Goal: Task Accomplishment & Management: Use online tool/utility

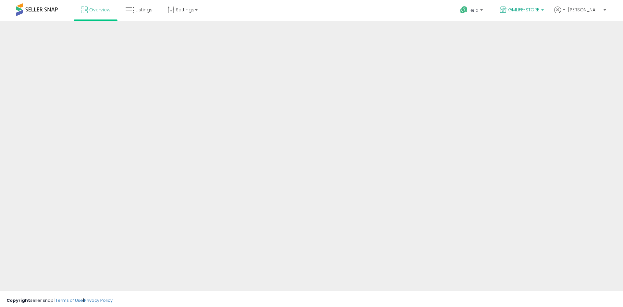
click at [539, 13] on span "GMLIFE-STORE" at bounding box center [523, 9] width 31 height 6
click at [544, 13] on p "GMLIFE-STORE" at bounding box center [522, 10] width 44 height 8
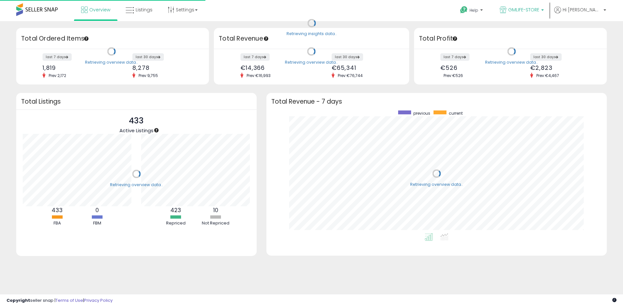
click at [539, 7] on span "GMLIFE-STORE" at bounding box center [523, 9] width 31 height 6
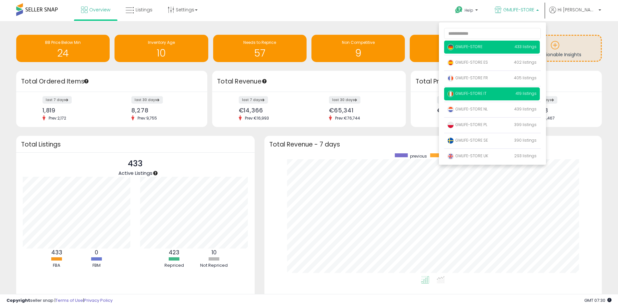
click at [514, 92] on p "GMLIFE-STORE IT 419 listings" at bounding box center [492, 93] width 96 height 13
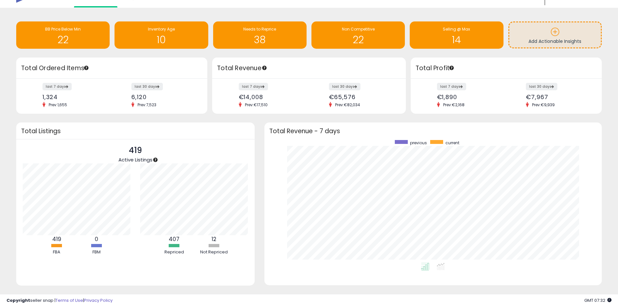
scroll to position [25, 0]
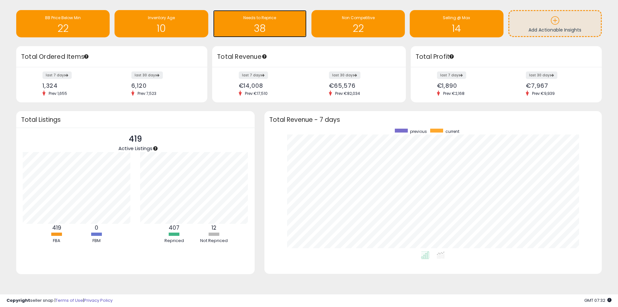
click at [250, 17] on span "Needs to Reprice" at bounding box center [259, 18] width 33 height 6
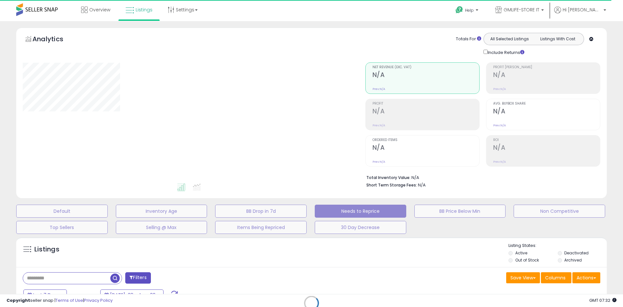
select select "**"
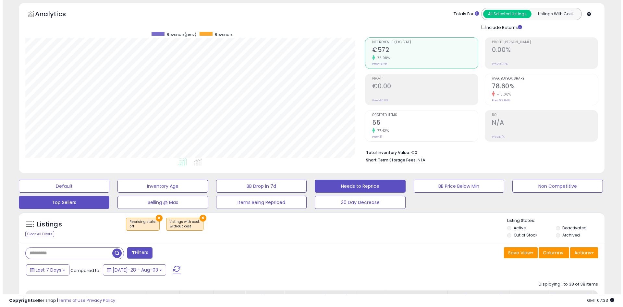
scroll to position [32, 0]
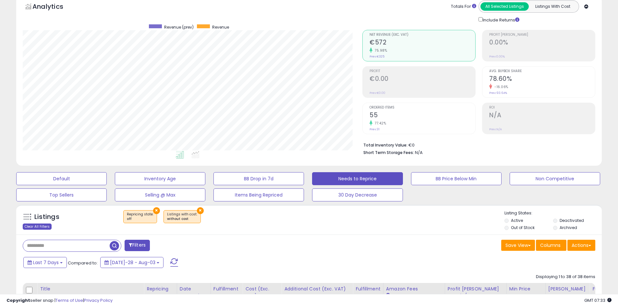
click at [34, 229] on div "Clear All Filters" at bounding box center [37, 226] width 29 height 6
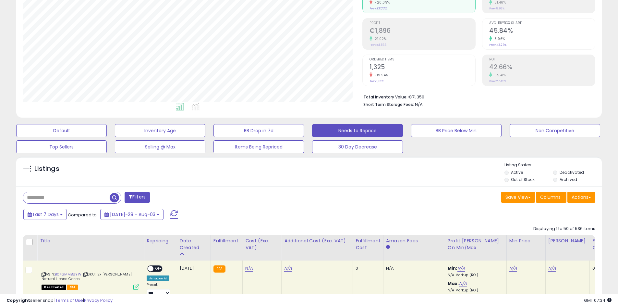
scroll to position [162, 0]
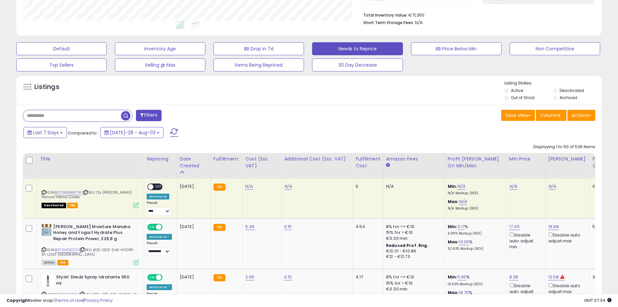
click at [61, 118] on input "text" at bounding box center [72, 115] width 98 height 11
paste input "**********"
type input "**********"
click at [172, 120] on span "button" at bounding box center [170, 115] width 9 height 9
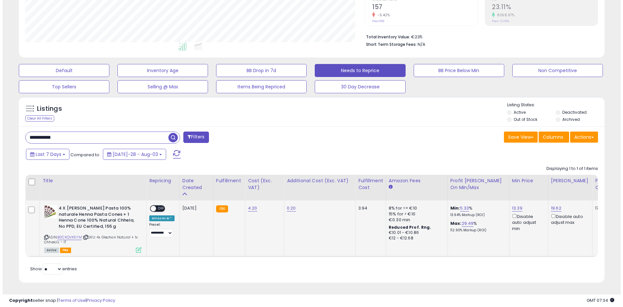
scroll to position [133, 340]
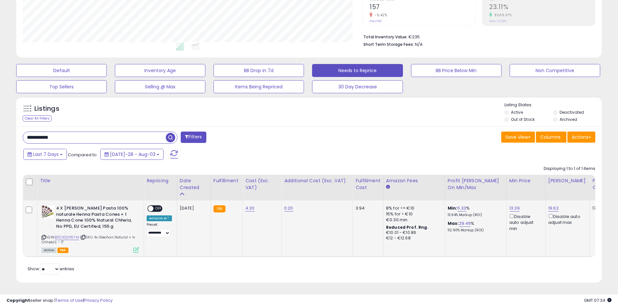
click at [133, 247] on icon at bounding box center [136, 250] width 6 height 6
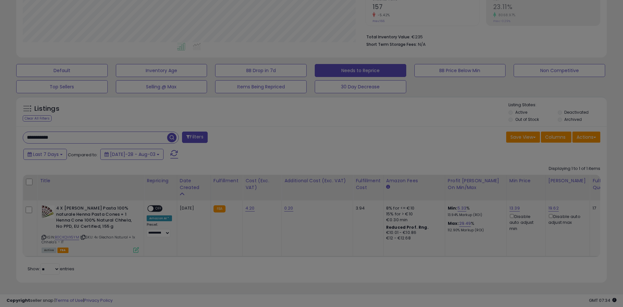
scroll to position [133, 343]
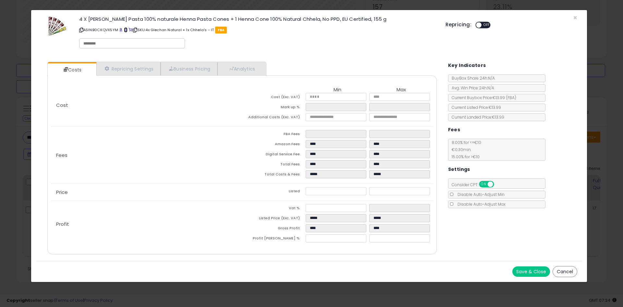
click at [126, 32] on link at bounding box center [126, 29] width 4 height 5
